Goal: Task Accomplishment & Management: Complete application form

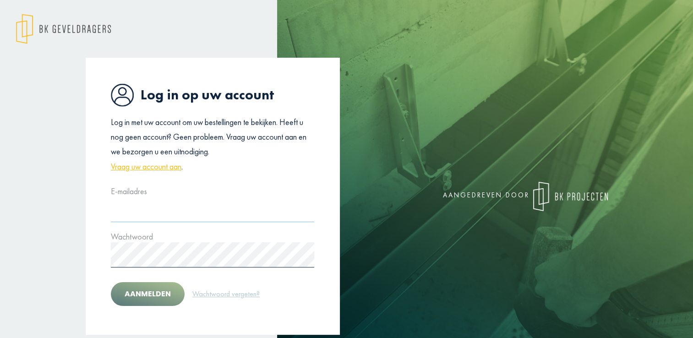
type input "**********"
click at [149, 294] on button "Aanmelden" at bounding box center [148, 294] width 74 height 24
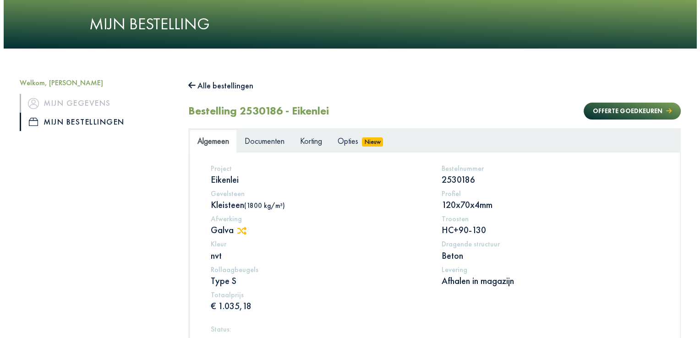
scroll to position [33, 0]
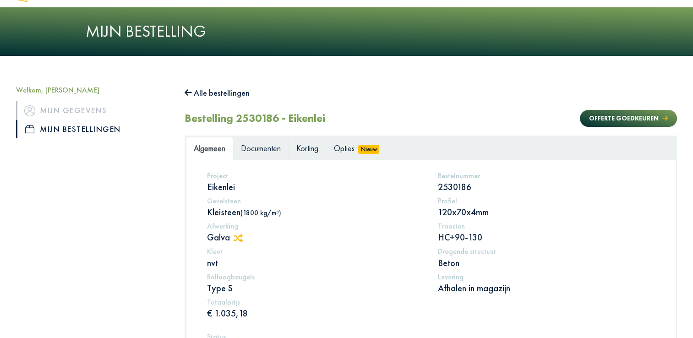
click at [261, 152] on span "Documenten" at bounding box center [261, 148] width 40 height 11
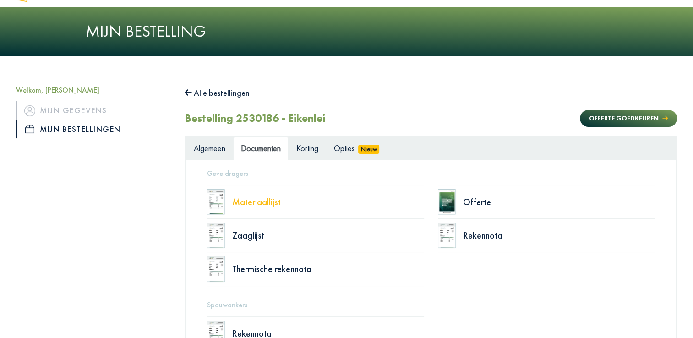
click at [263, 200] on div "Materiaallijst" at bounding box center [328, 201] width 192 height 9
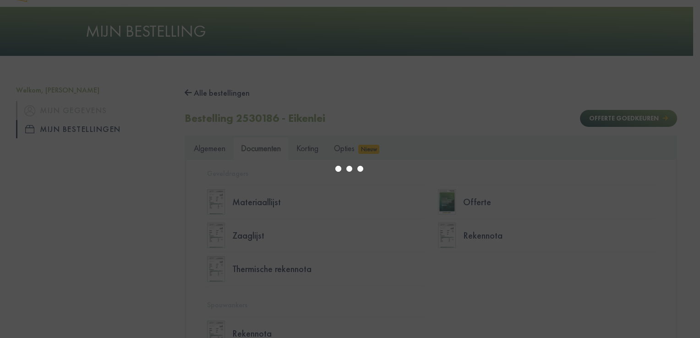
select select "******"
type input "*"
select select "****"
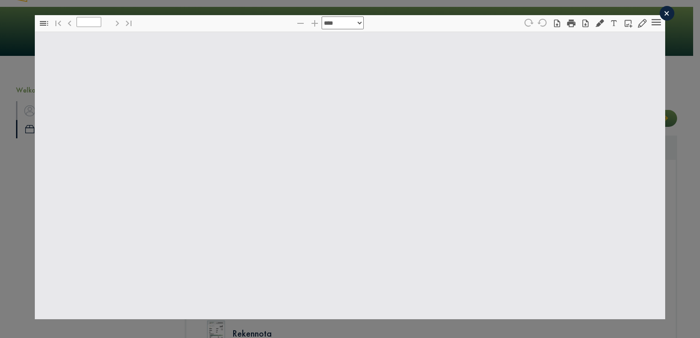
type input "*"
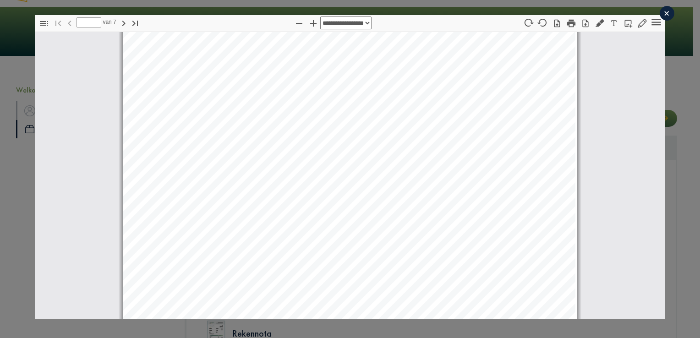
select select "****"
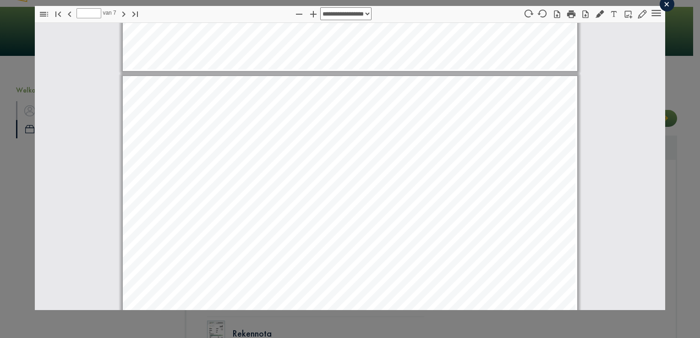
scroll to position [2643, 0]
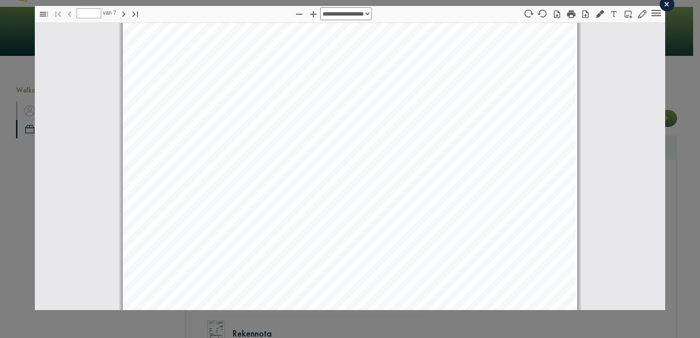
type input "*"
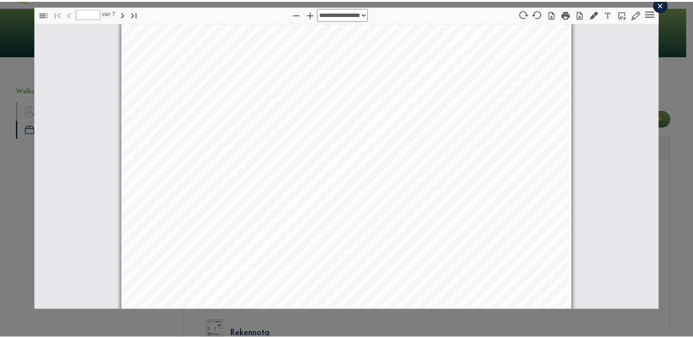
scroll to position [0, 0]
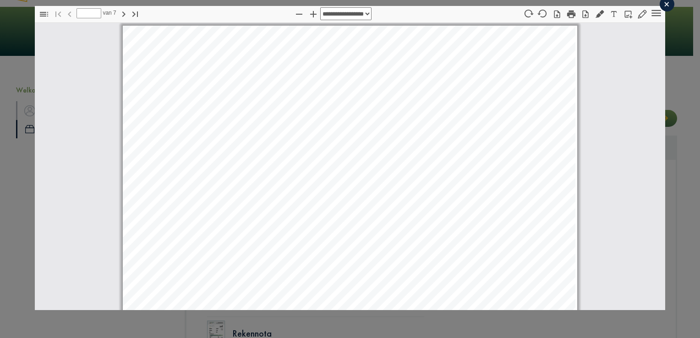
click at [659, 4] on div "×" at bounding box center [666, 4] width 15 height 15
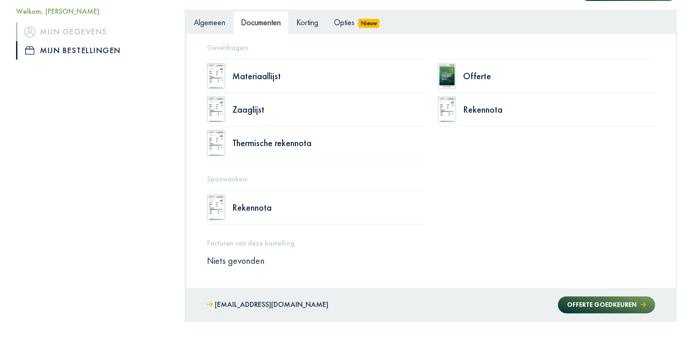
scroll to position [58, 0]
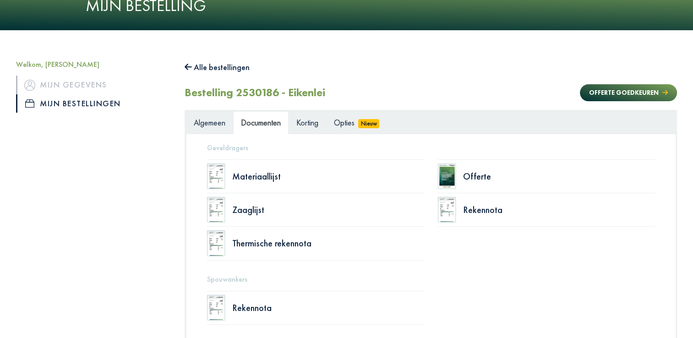
click at [205, 121] on span "Algemeen" at bounding box center [210, 122] width 32 height 11
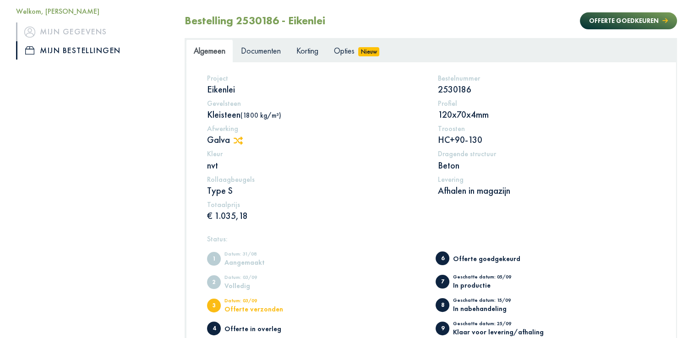
scroll to position [104, 0]
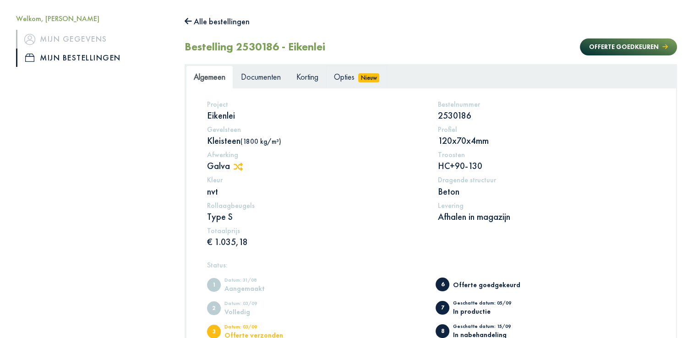
click at [347, 79] on span "Opties" at bounding box center [344, 76] width 21 height 11
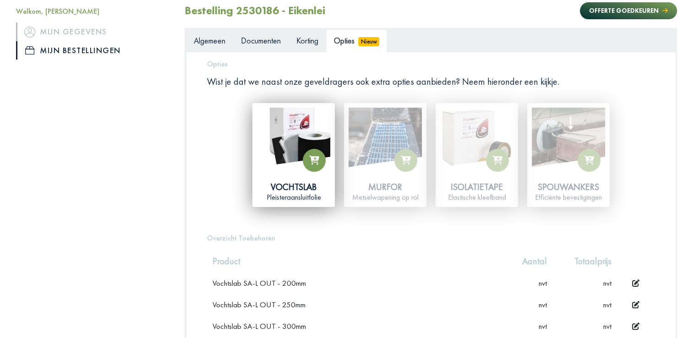
scroll to position [125, 0]
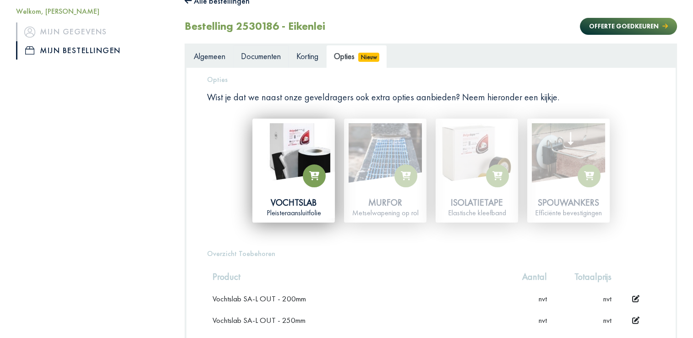
click at [262, 52] on span "Documenten" at bounding box center [261, 56] width 40 height 11
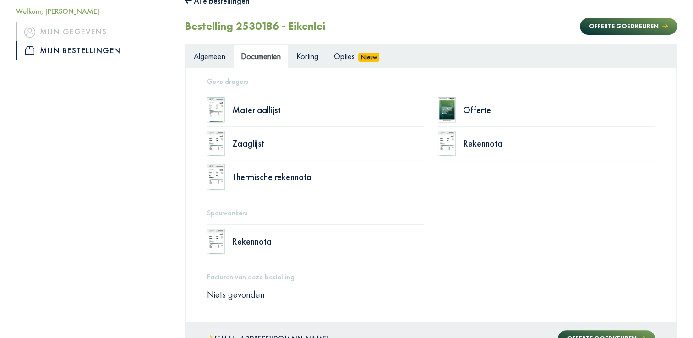
click at [203, 60] on span "Algemeen" at bounding box center [210, 56] width 32 height 11
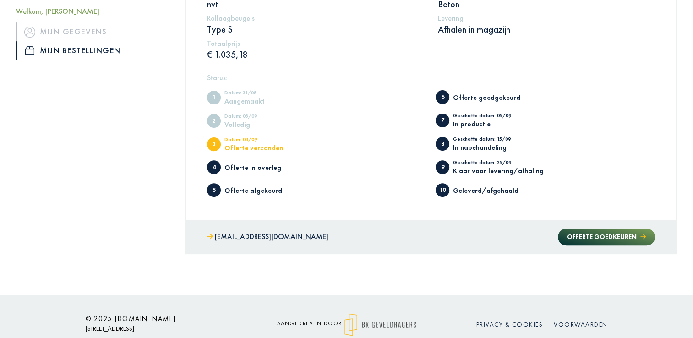
scroll to position [307, 0]
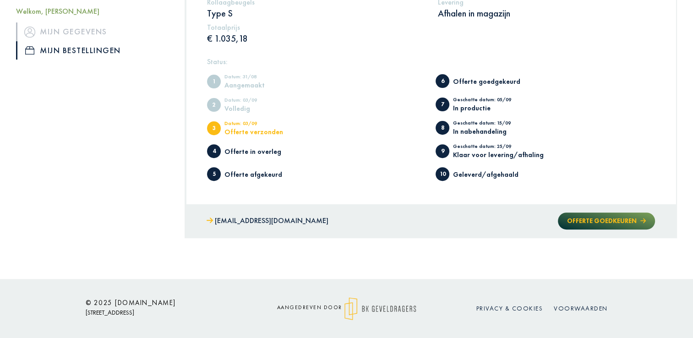
click at [565, 221] on button "Offerte goedkeuren" at bounding box center [606, 220] width 97 height 17
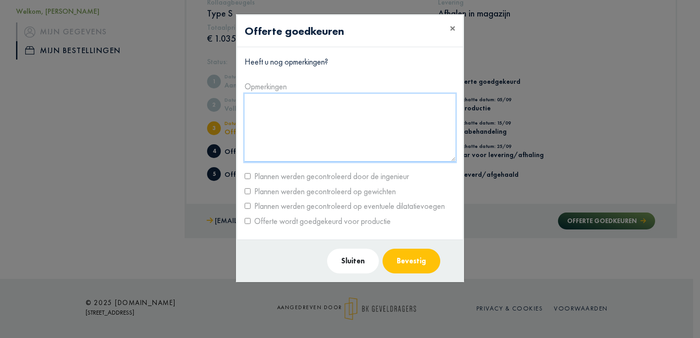
click at [258, 104] on textarea at bounding box center [350, 128] width 211 height 68
type textarea "*"
click at [413, 262] on button "Bevestig" at bounding box center [411, 261] width 58 height 25
